Goal: Task Accomplishment & Management: Manage account settings

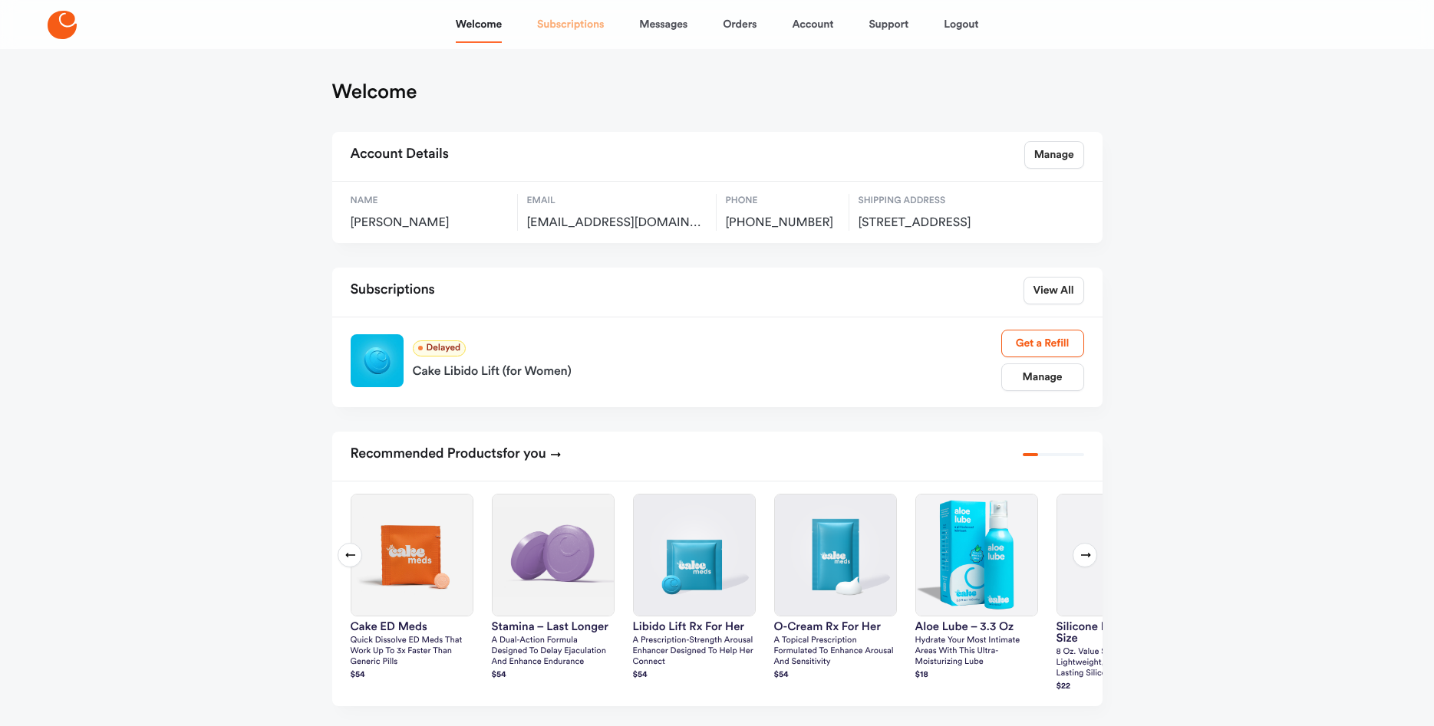
click at [566, 28] on link "Subscriptions" at bounding box center [570, 24] width 67 height 37
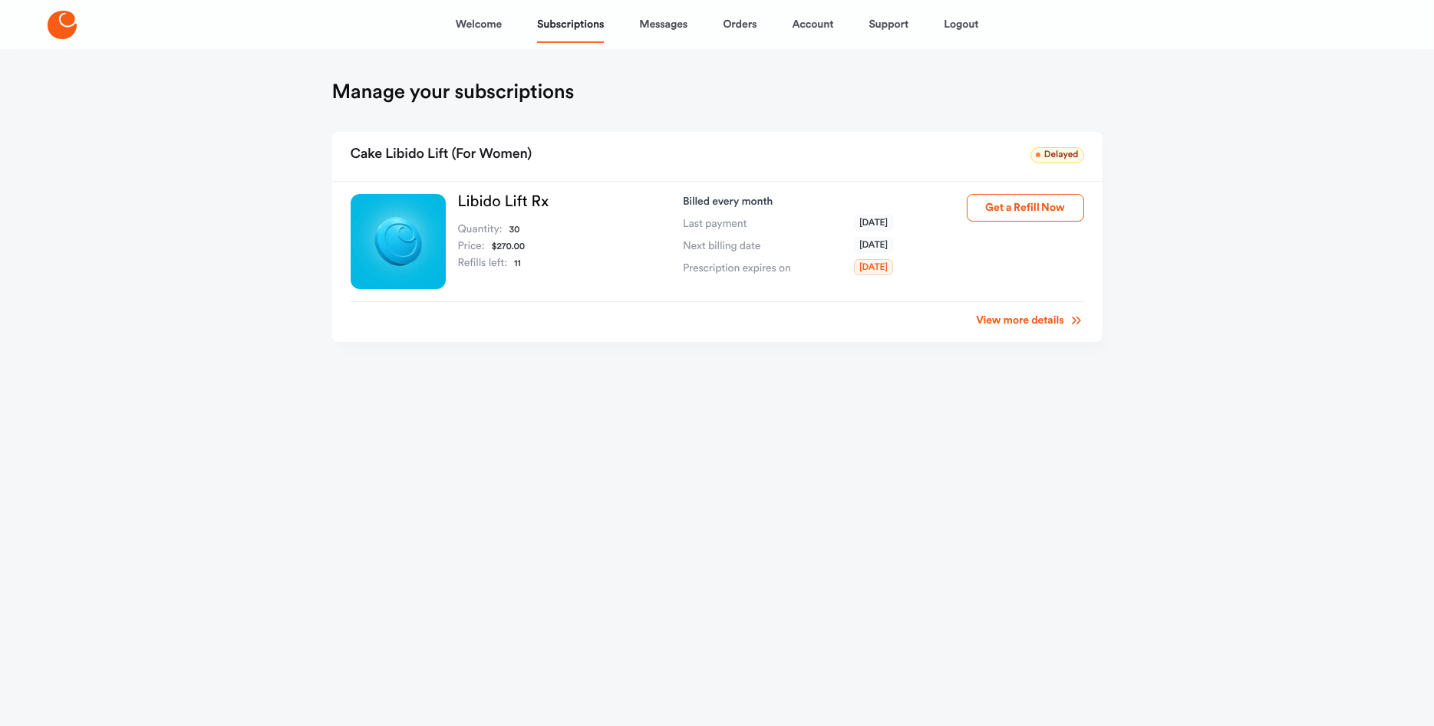
click at [1039, 322] on link "View more details" at bounding box center [1029, 320] width 107 height 15
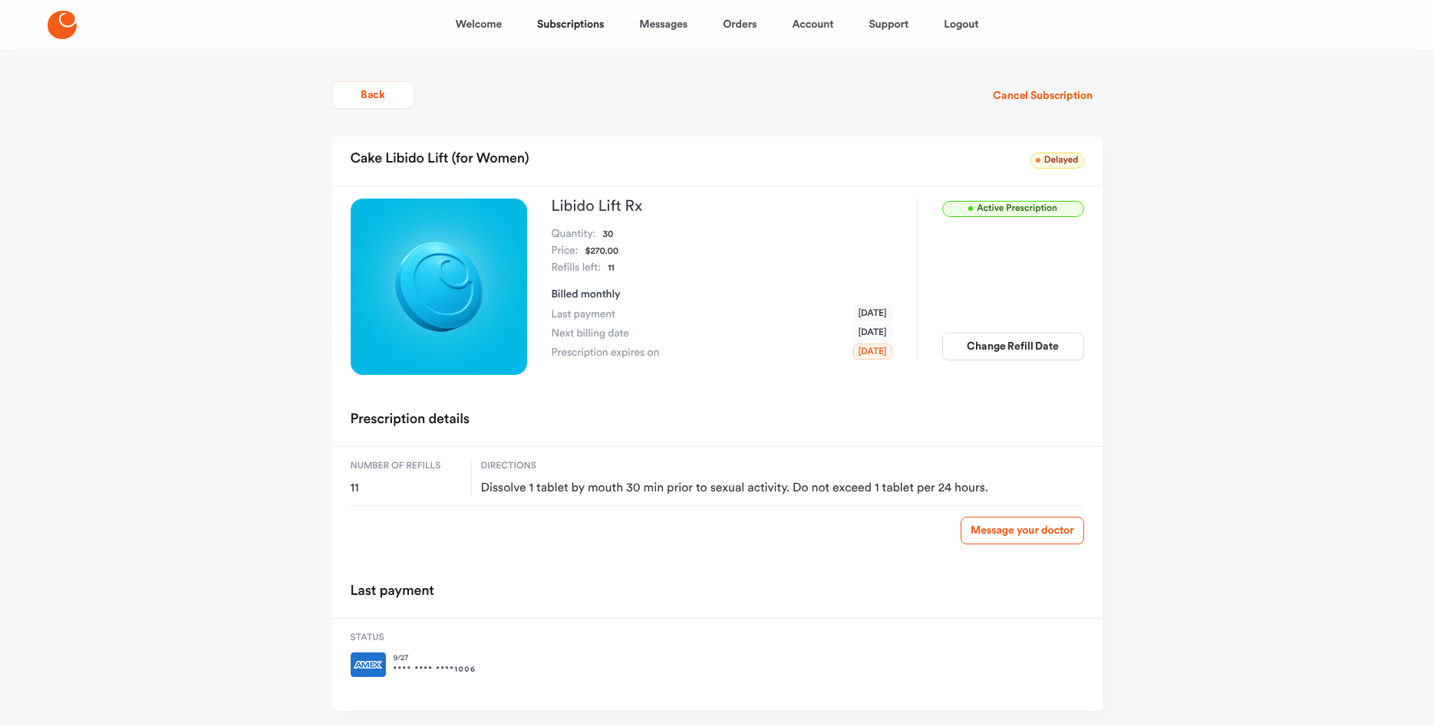
scroll to position [46, 0]
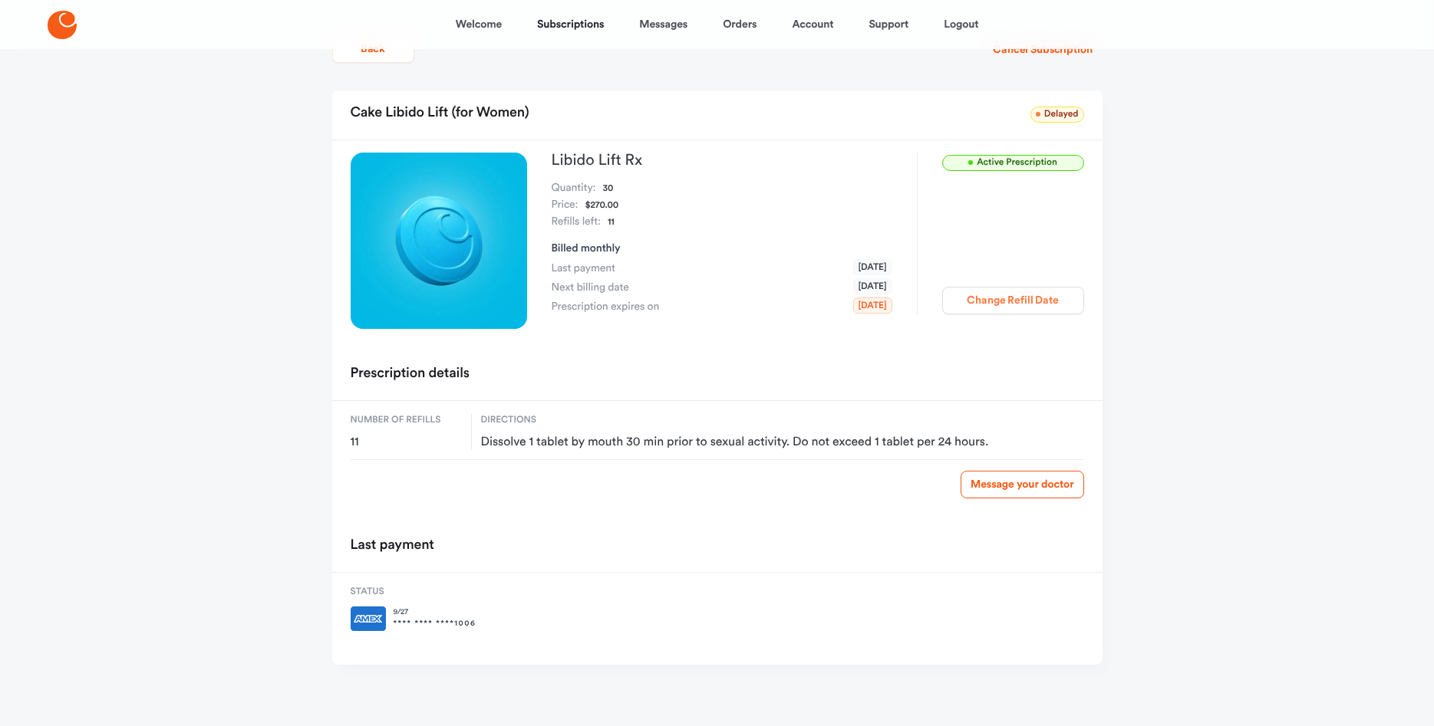
click at [1062, 289] on button "Change Refill Date" at bounding box center [1013, 301] width 142 height 28
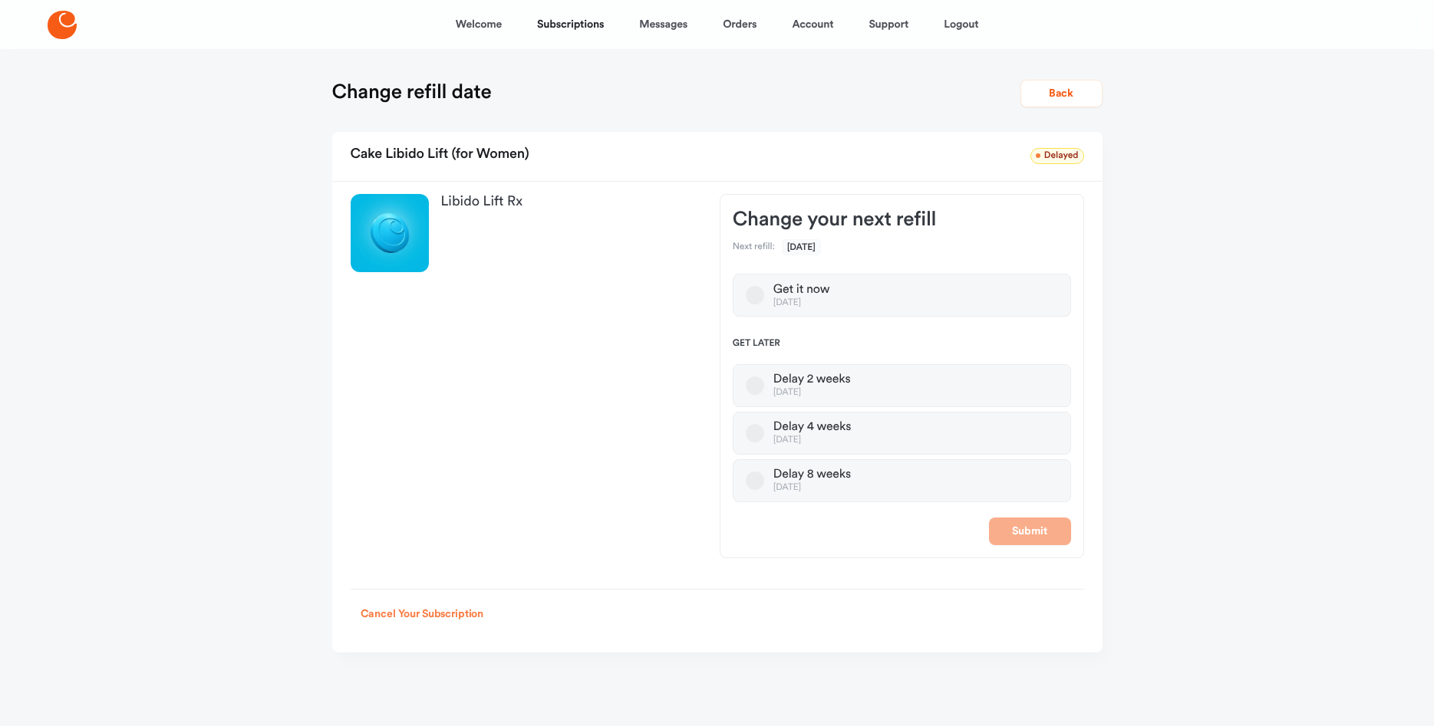
click at [476, 615] on button "Cancel Your Subscription" at bounding box center [422, 615] width 143 height 28
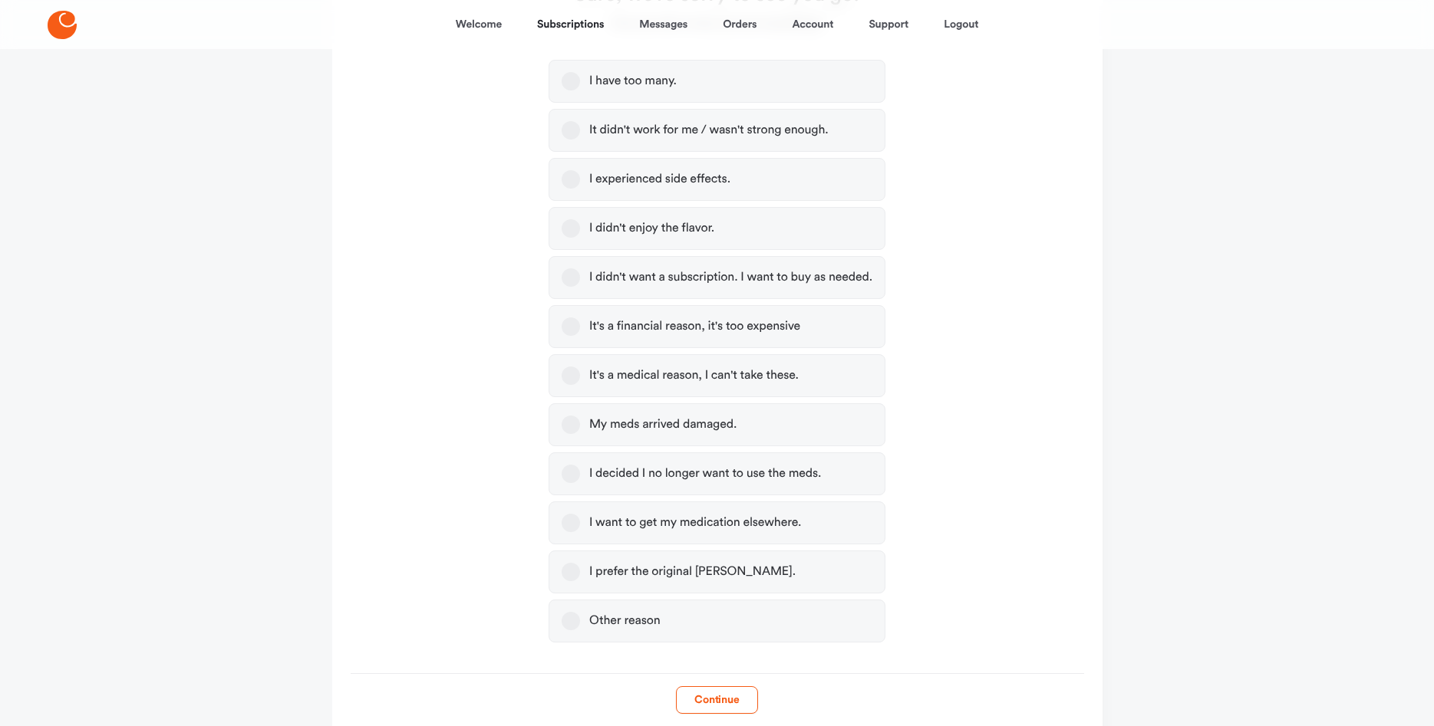
scroll to position [313, 0]
click at [622, 624] on div "Other reason" at bounding box center [624, 619] width 71 height 15
click at [580, 624] on button "Other reason" at bounding box center [571, 620] width 18 height 18
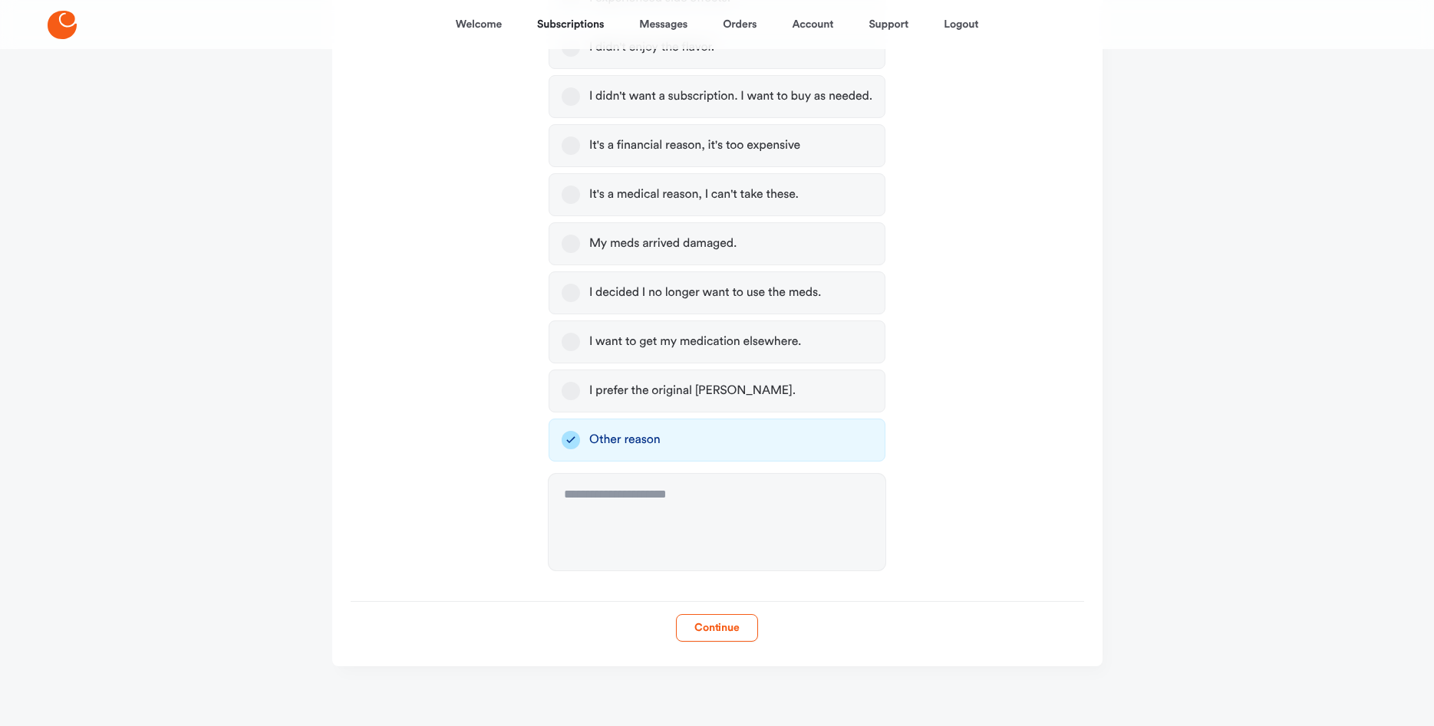
scroll to position [494, 0]
click at [720, 624] on button "Continue" at bounding box center [717, 627] width 82 height 28
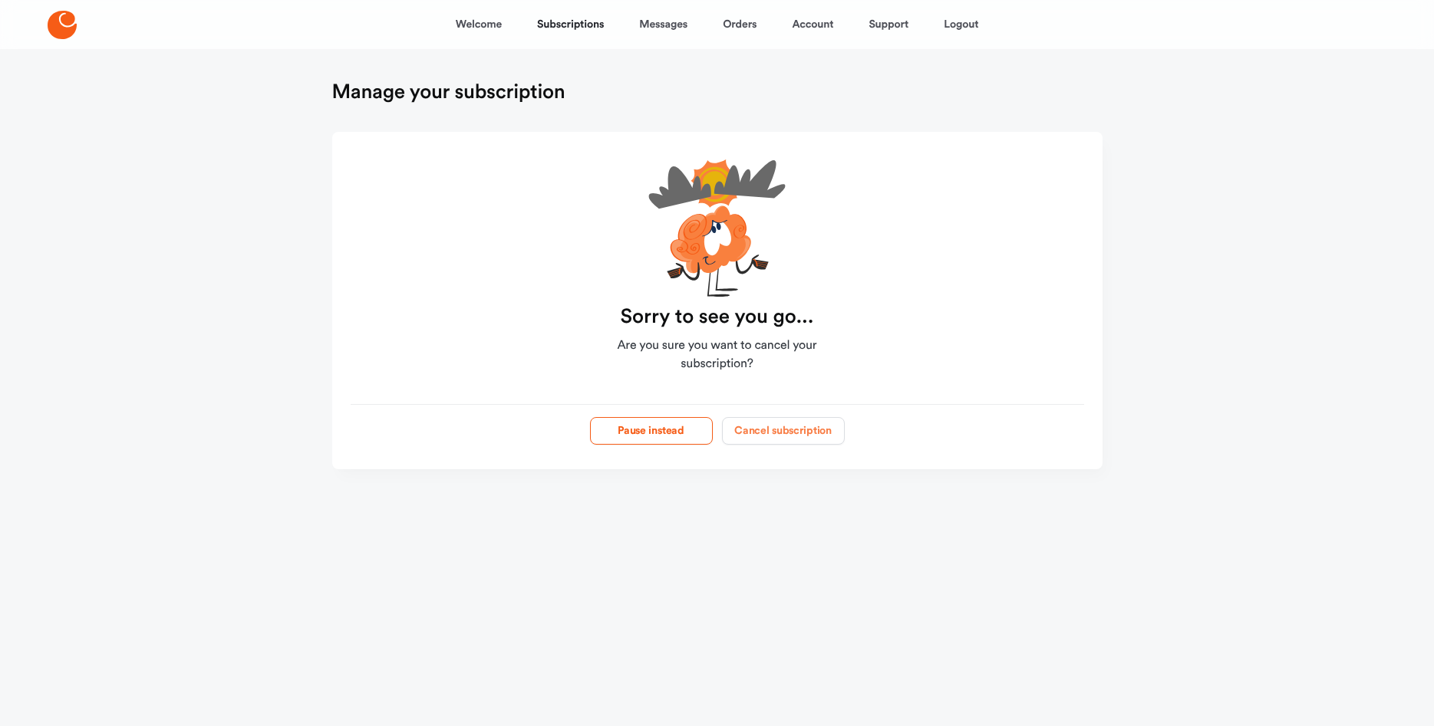
click at [781, 434] on button "Cancel subscription" at bounding box center [783, 431] width 123 height 28
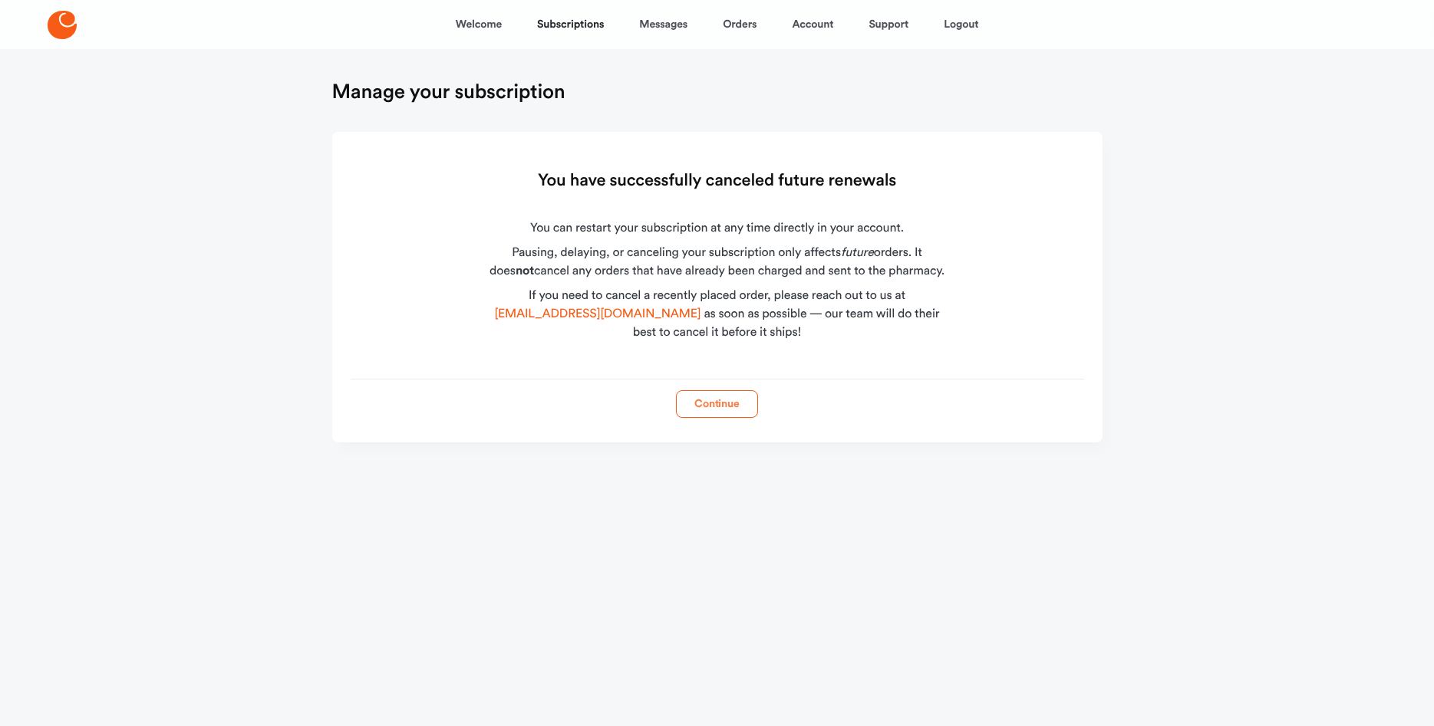
click at [742, 408] on button "Continue" at bounding box center [717, 404] width 82 height 28
